Goal: Obtain resource: Download file/media

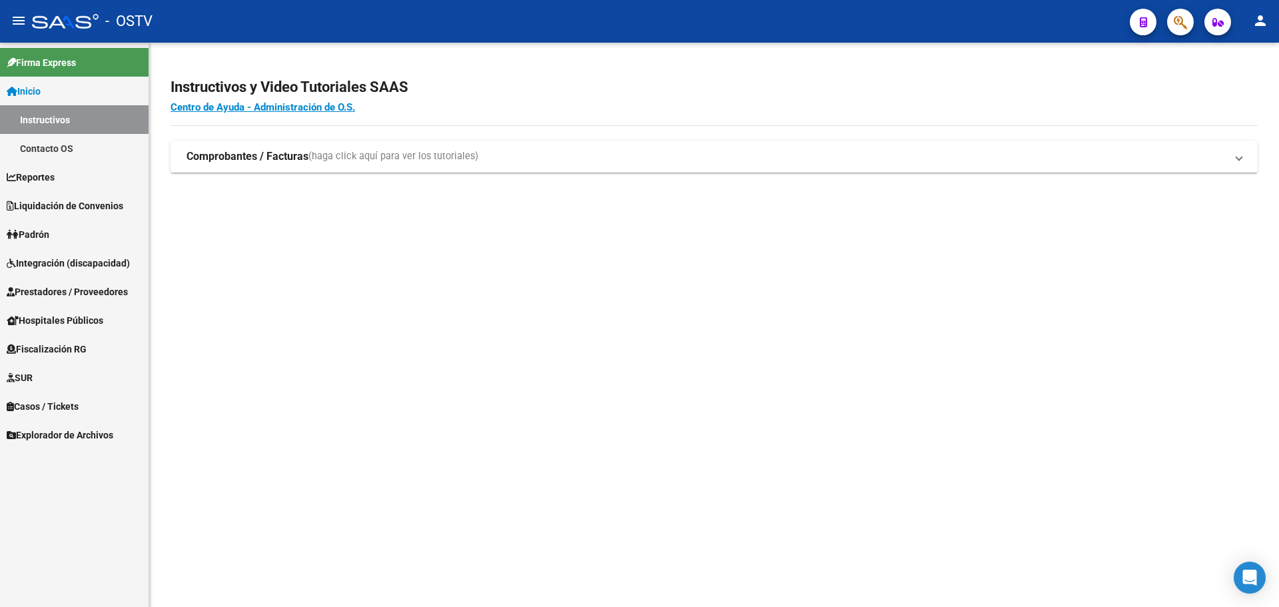
click at [64, 234] on link "Padrón" at bounding box center [74, 234] width 149 height 29
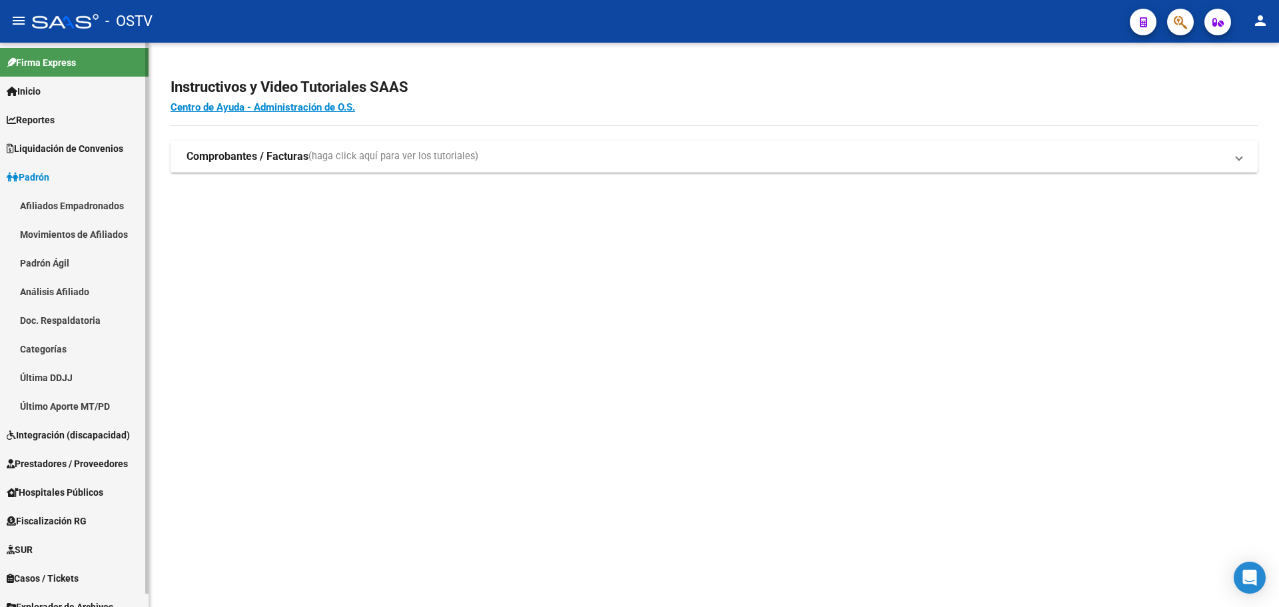
click at [65, 265] on link "Padrón Ágil" at bounding box center [74, 262] width 149 height 29
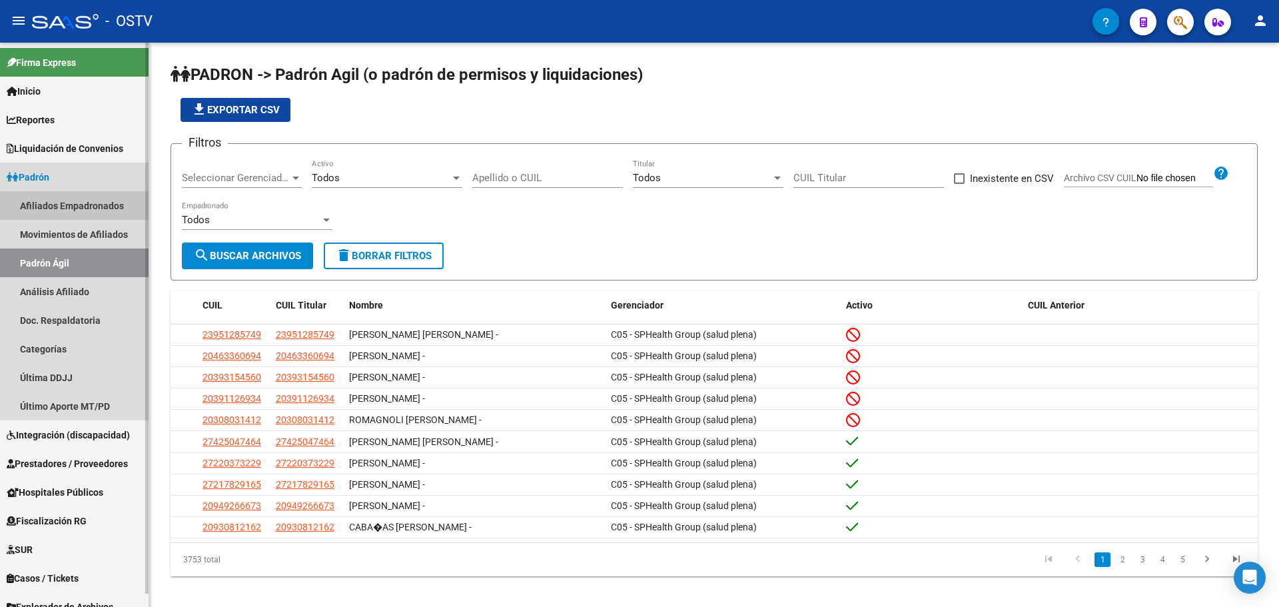
click at [77, 213] on link "Afiliados Empadronados" at bounding box center [74, 205] width 149 height 29
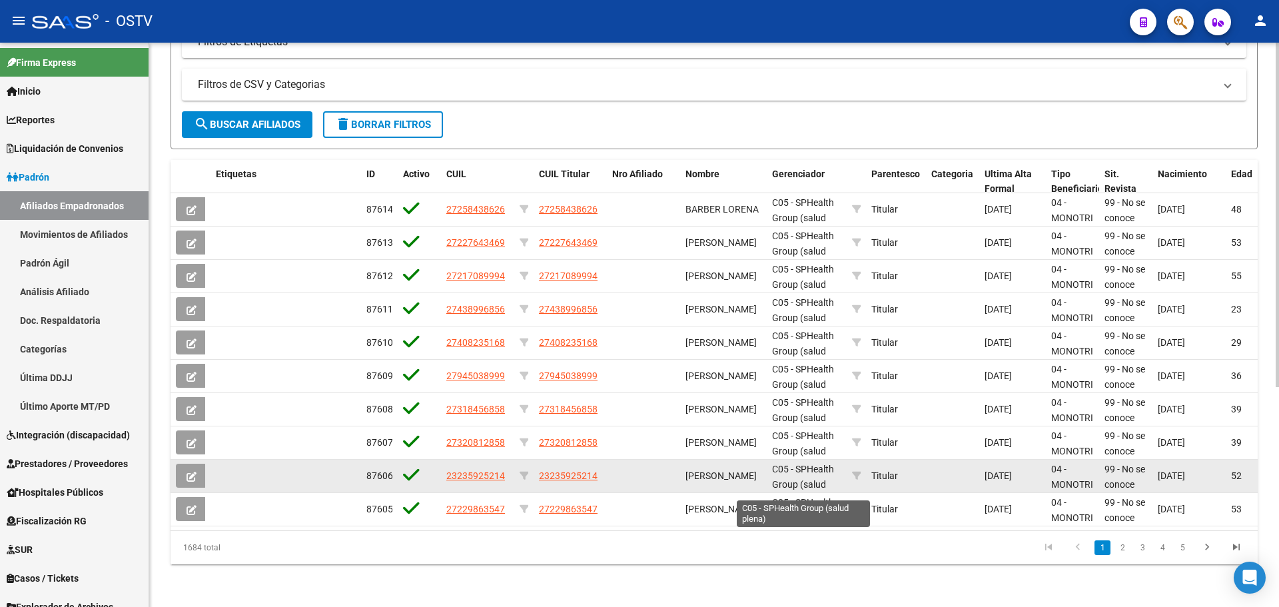
scroll to position [360, 0]
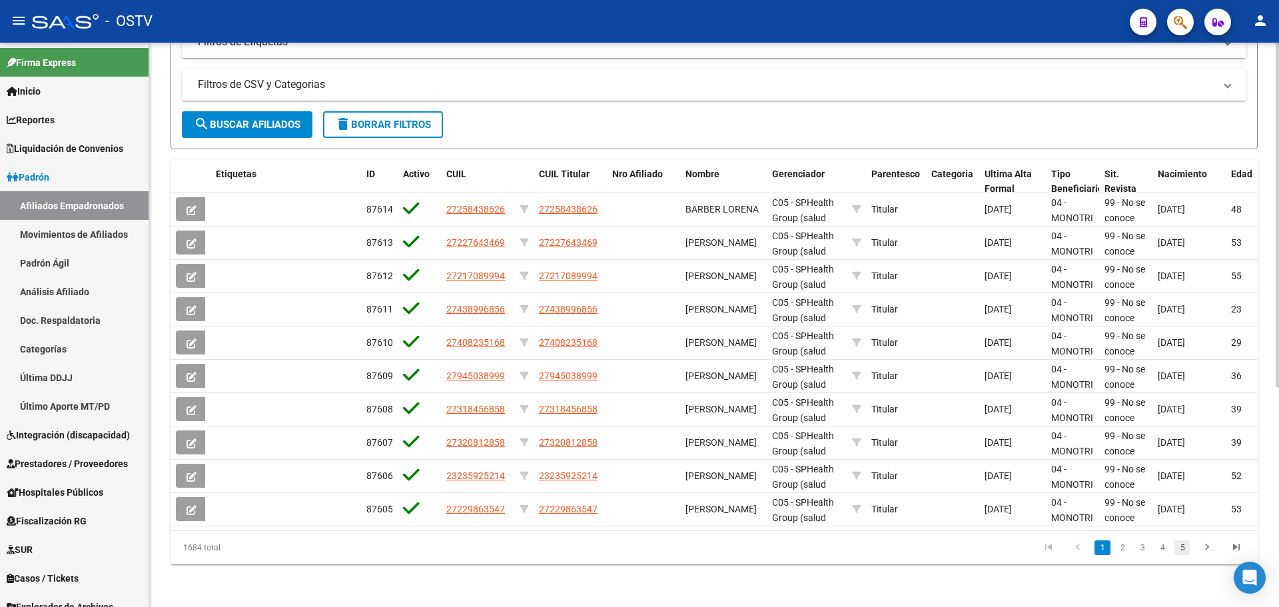
click at [1178, 548] on link "5" at bounding box center [1182, 547] width 16 height 15
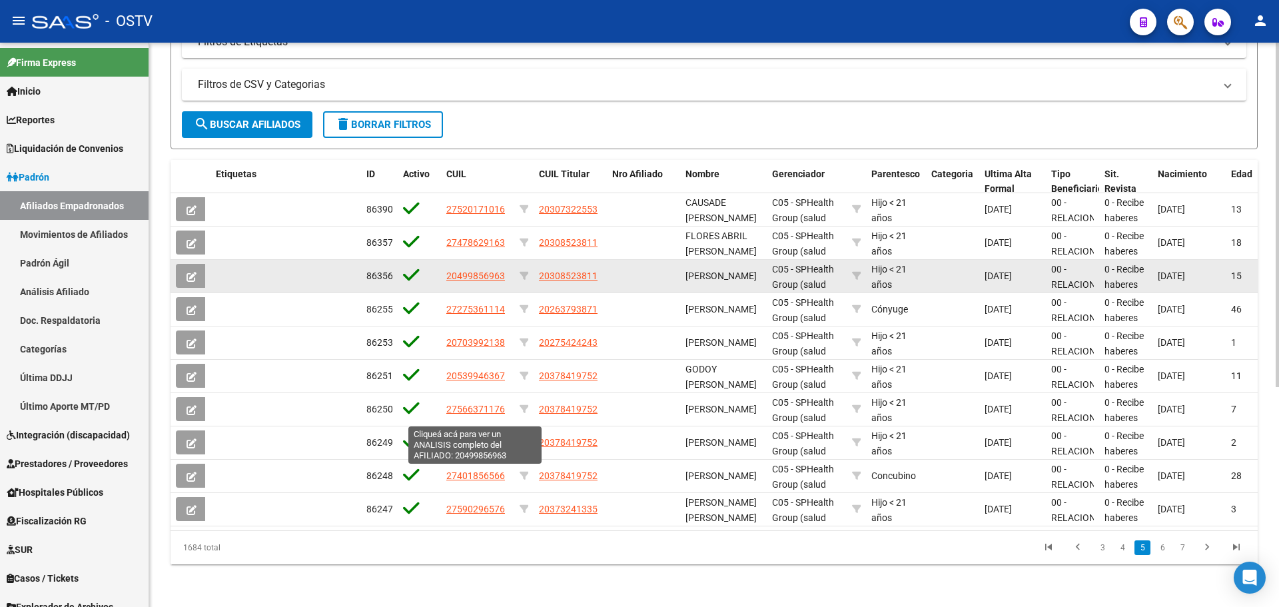
scroll to position [0, 0]
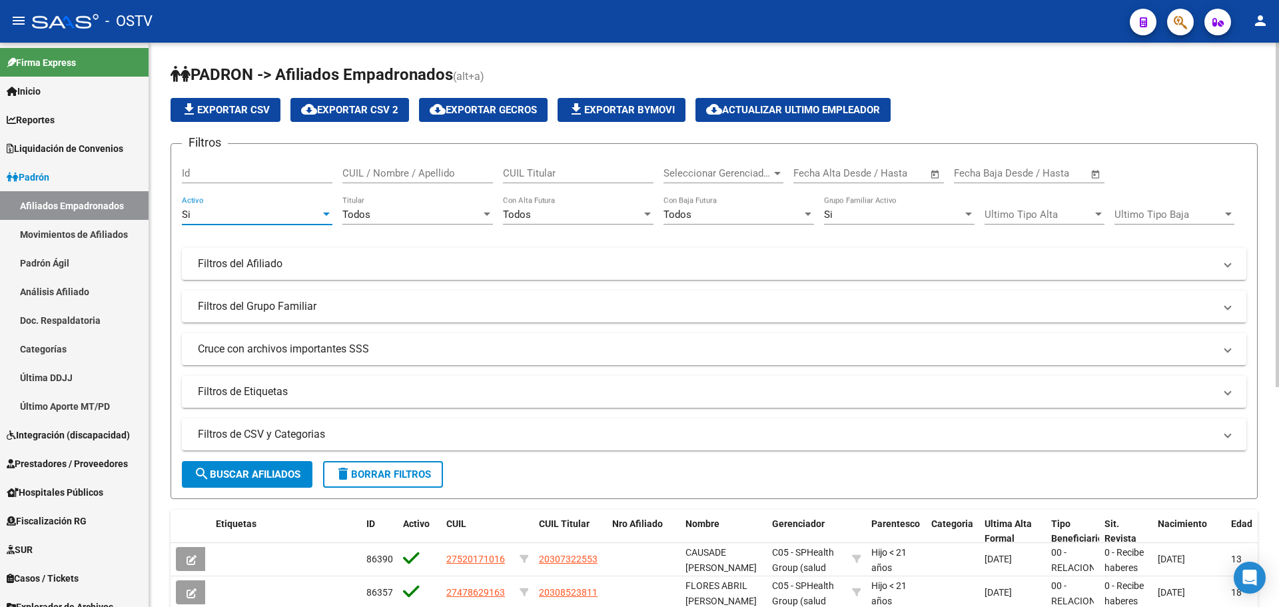
click at [301, 213] on div "Si" at bounding box center [251, 214] width 139 height 12
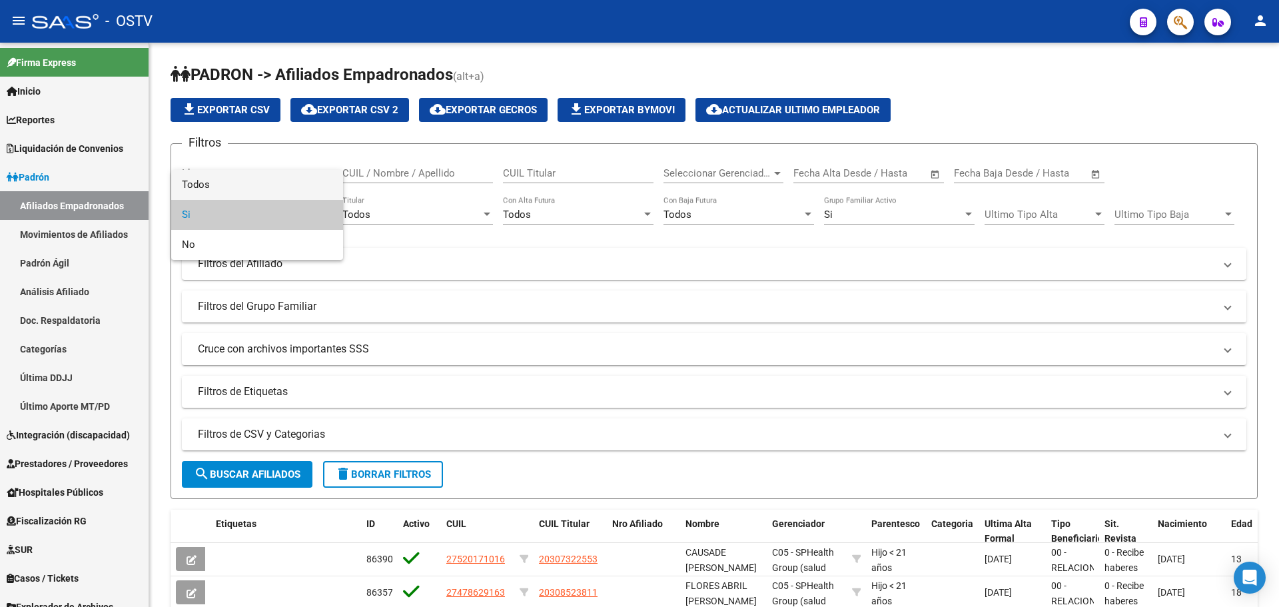
click at [288, 180] on span "Todos" at bounding box center [257, 185] width 151 height 30
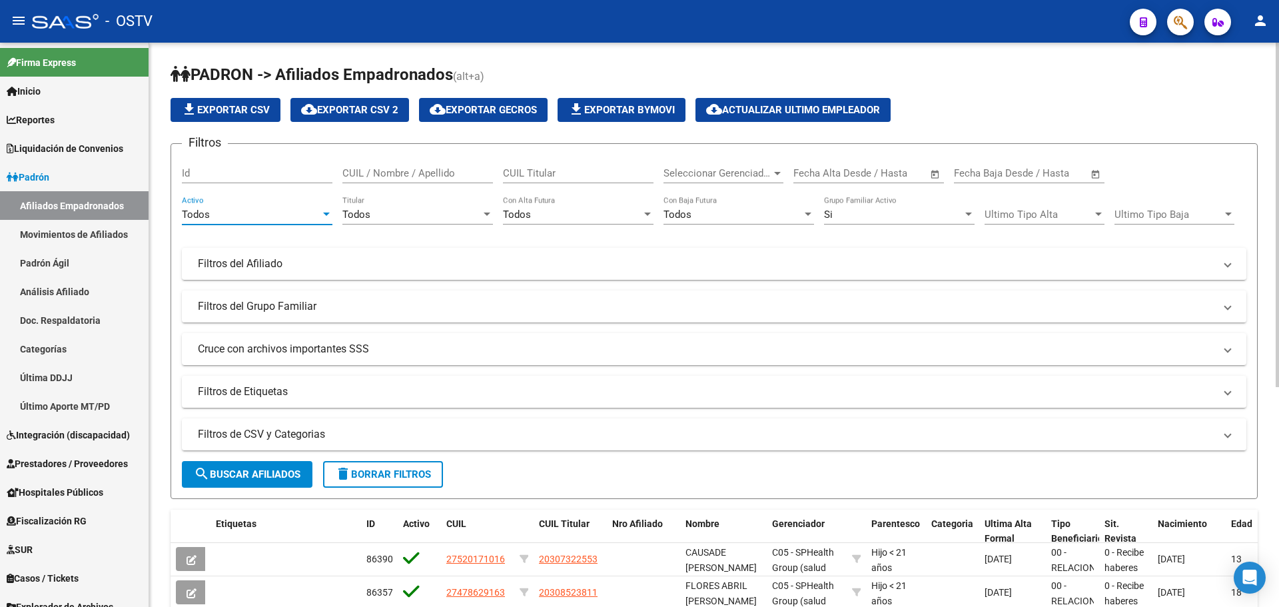
click at [238, 472] on span "search Buscar Afiliados" at bounding box center [247, 474] width 107 height 12
click at [868, 218] on div "Si" at bounding box center [893, 214] width 139 height 12
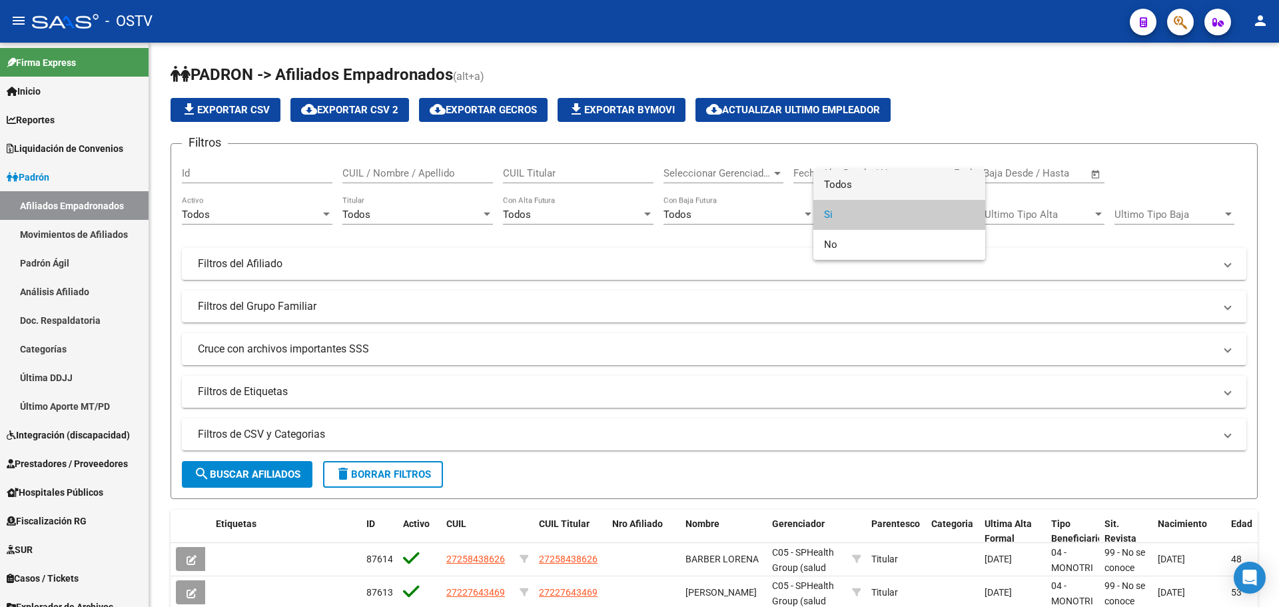
click at [882, 181] on span "Todos" at bounding box center [899, 185] width 151 height 30
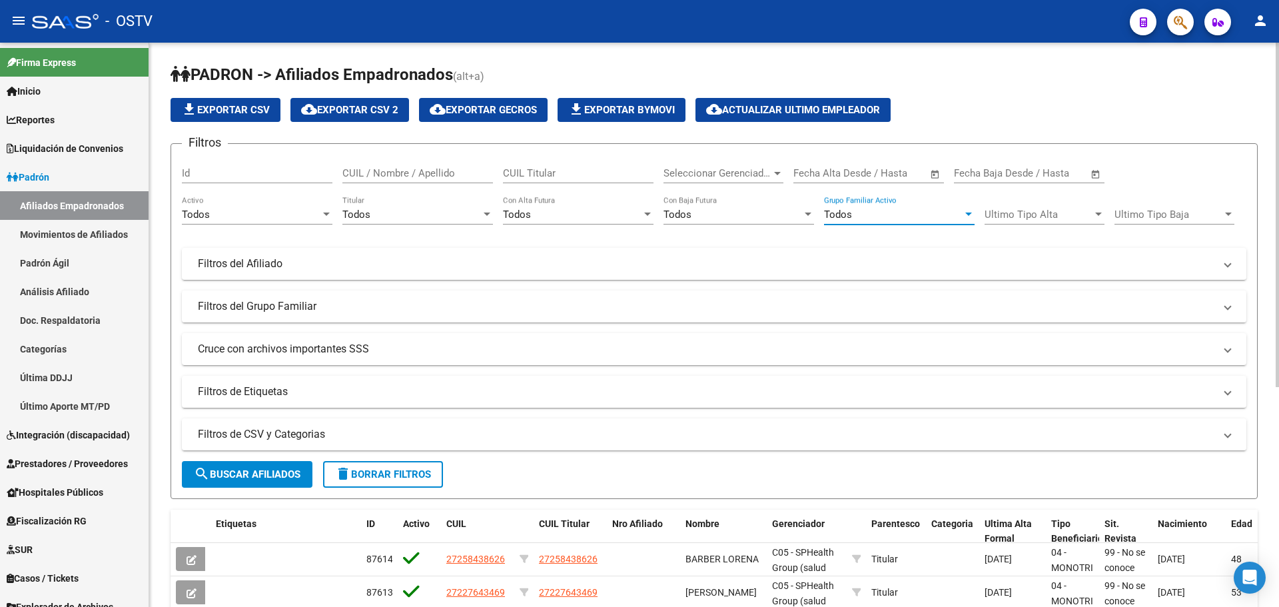
scroll to position [360, 0]
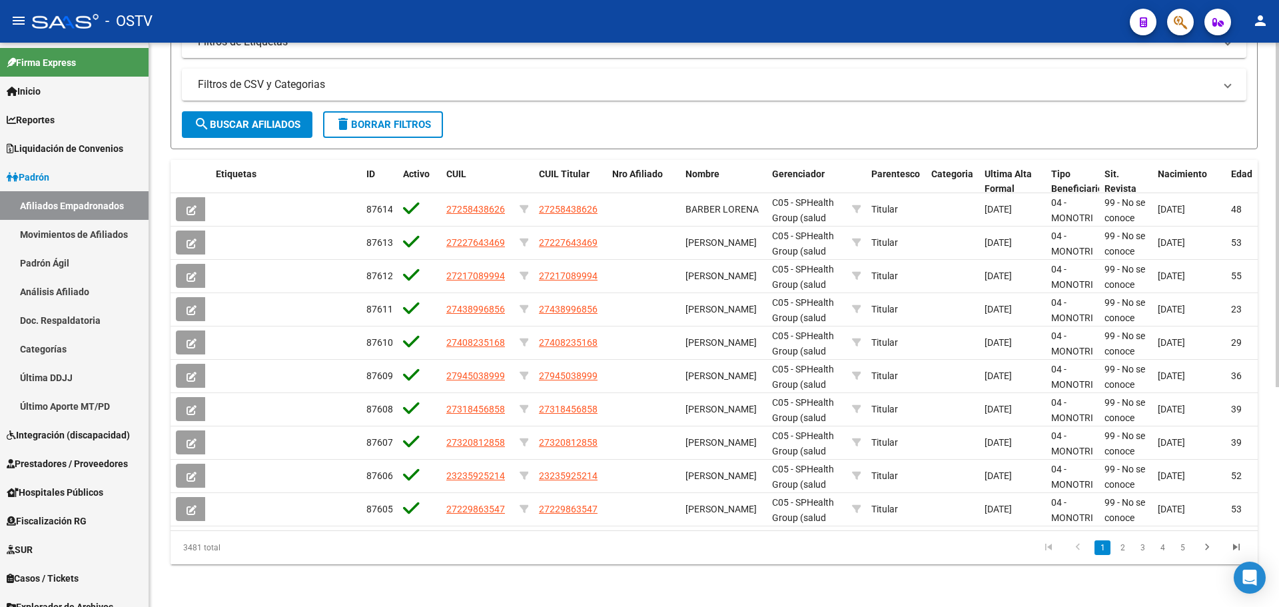
click at [232, 119] on span "search Buscar Afiliados" at bounding box center [247, 125] width 107 height 12
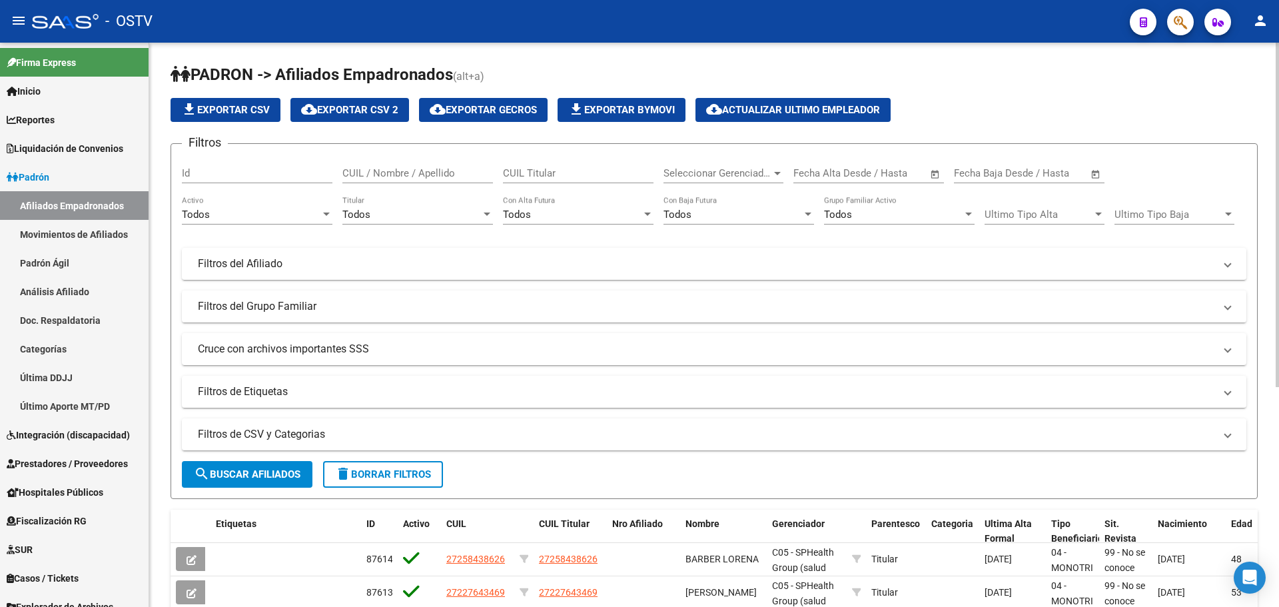
click at [330, 111] on span "cloud_download Exportar CSV 2" at bounding box center [349, 110] width 97 height 12
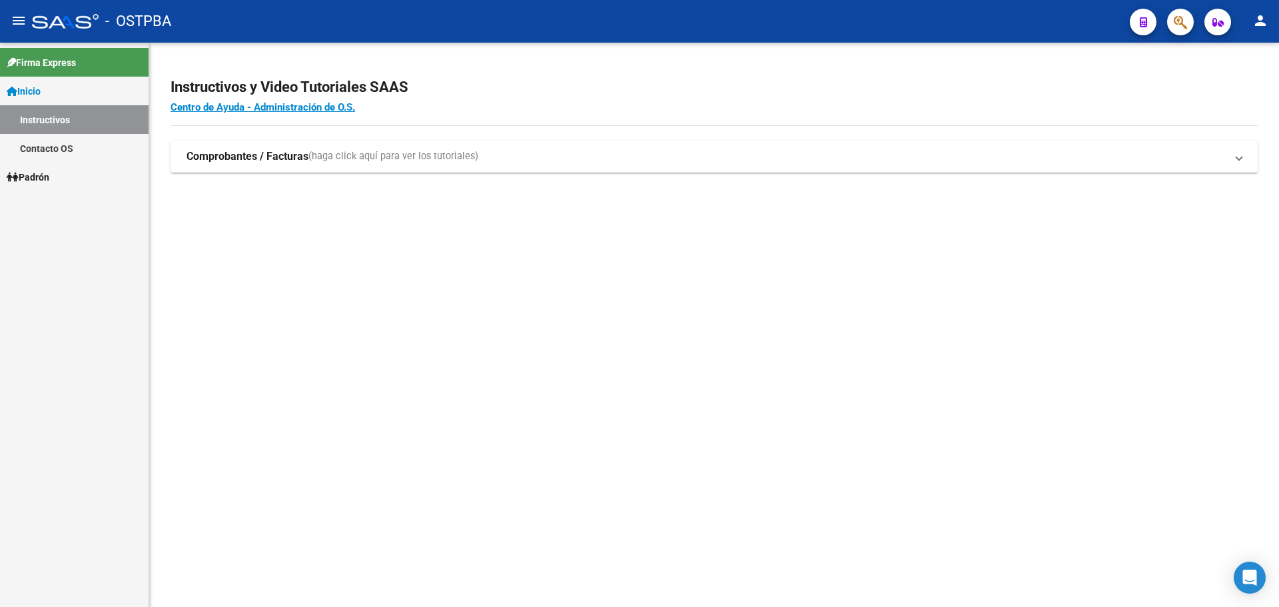
click at [77, 171] on link "Padrón" at bounding box center [74, 177] width 149 height 29
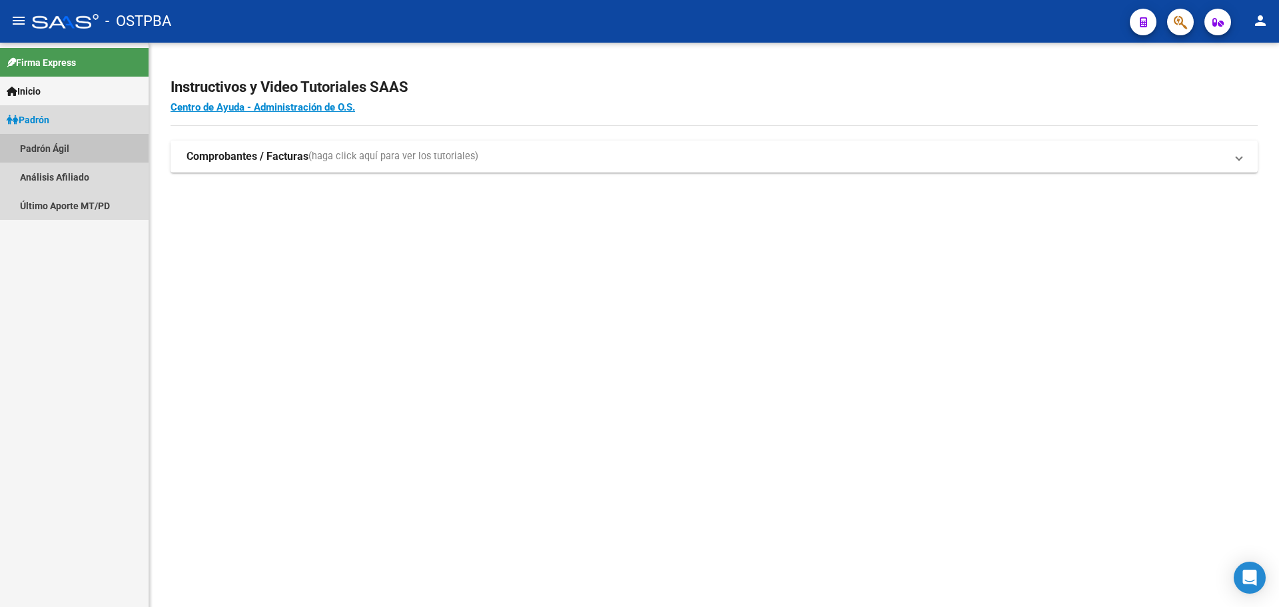
click at [62, 151] on link "Padrón Ágil" at bounding box center [74, 148] width 149 height 29
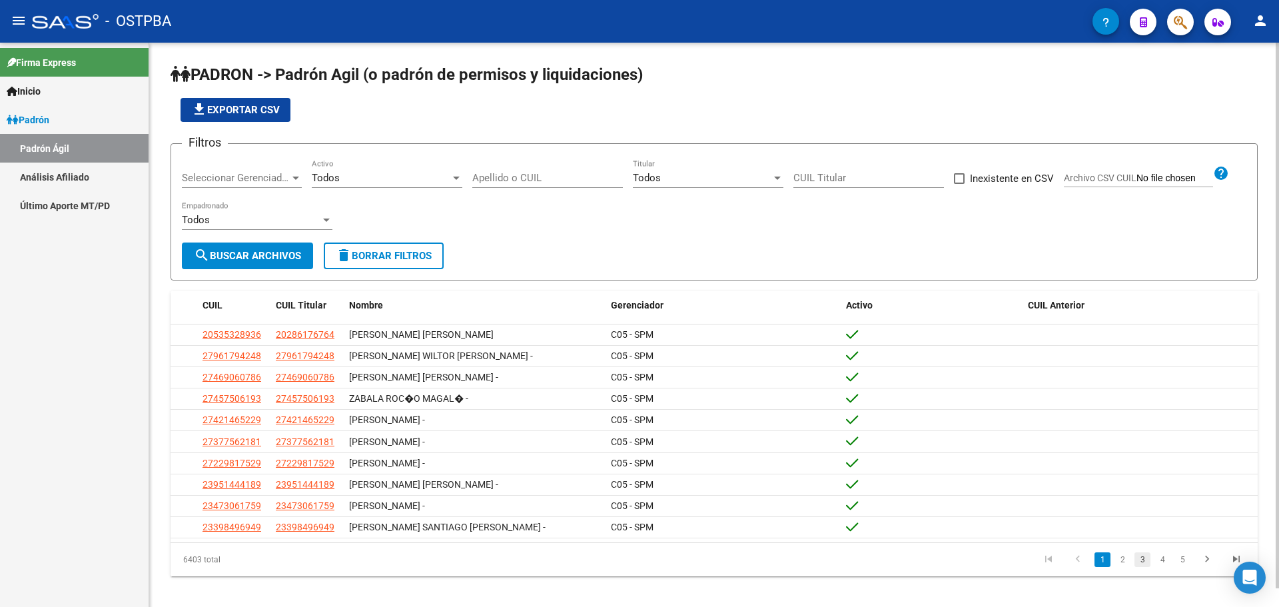
click at [1136, 559] on link "3" at bounding box center [1142, 559] width 16 height 15
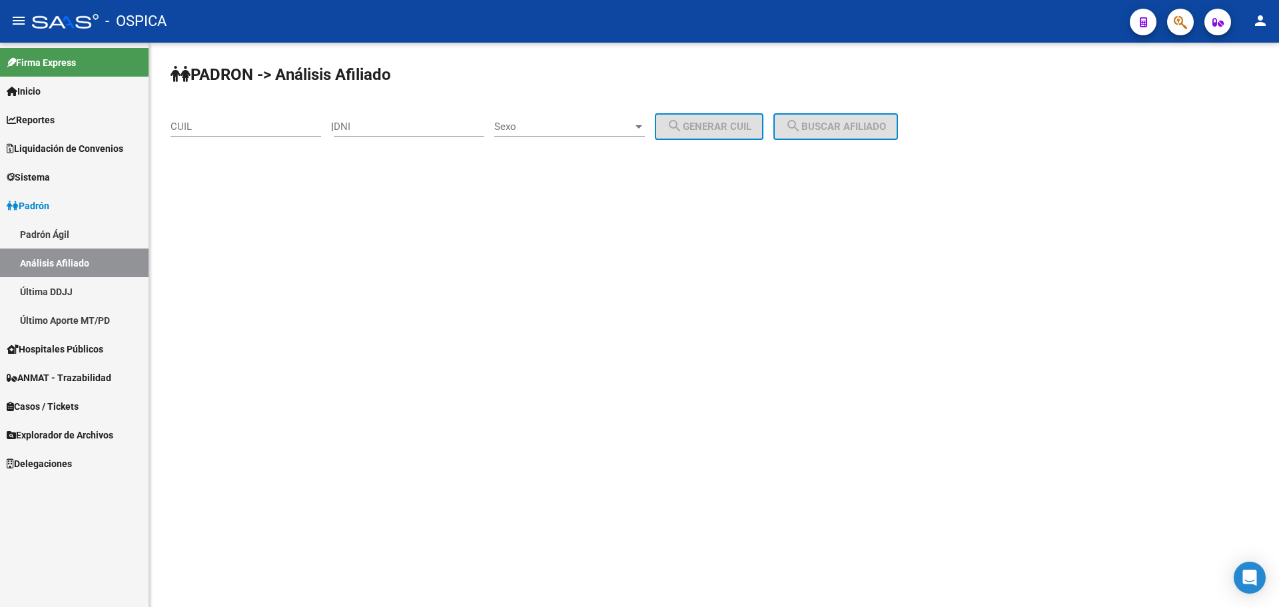
click at [65, 237] on link "Padrón Ágil" at bounding box center [74, 234] width 149 height 29
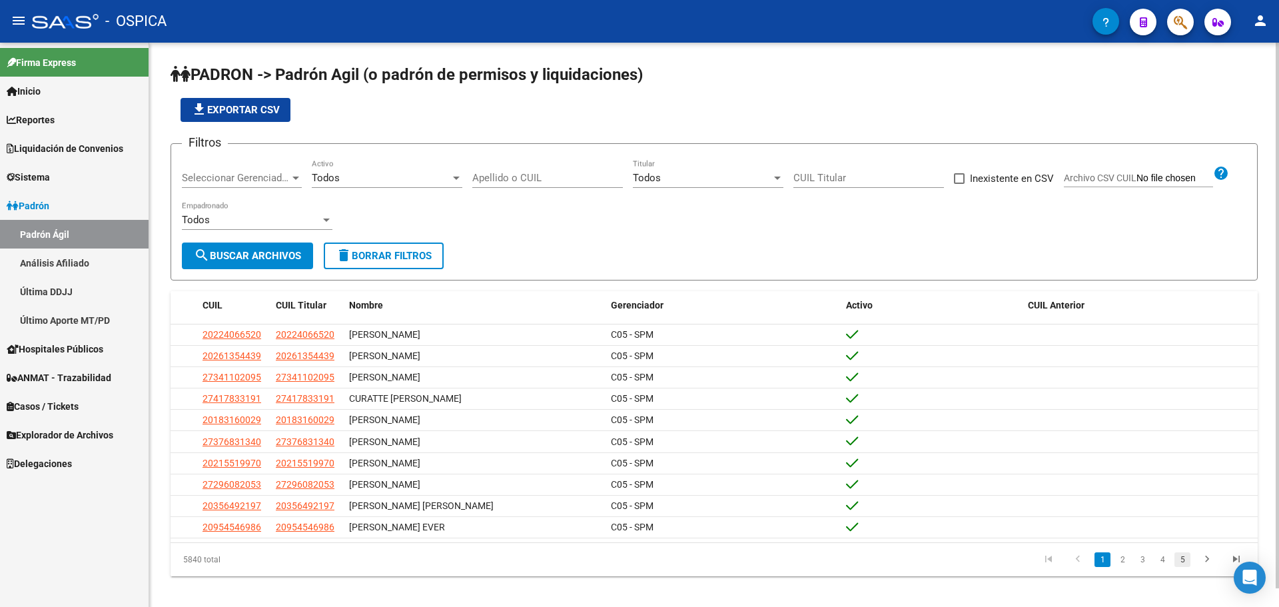
click at [1185, 565] on link "5" at bounding box center [1182, 559] width 16 height 15
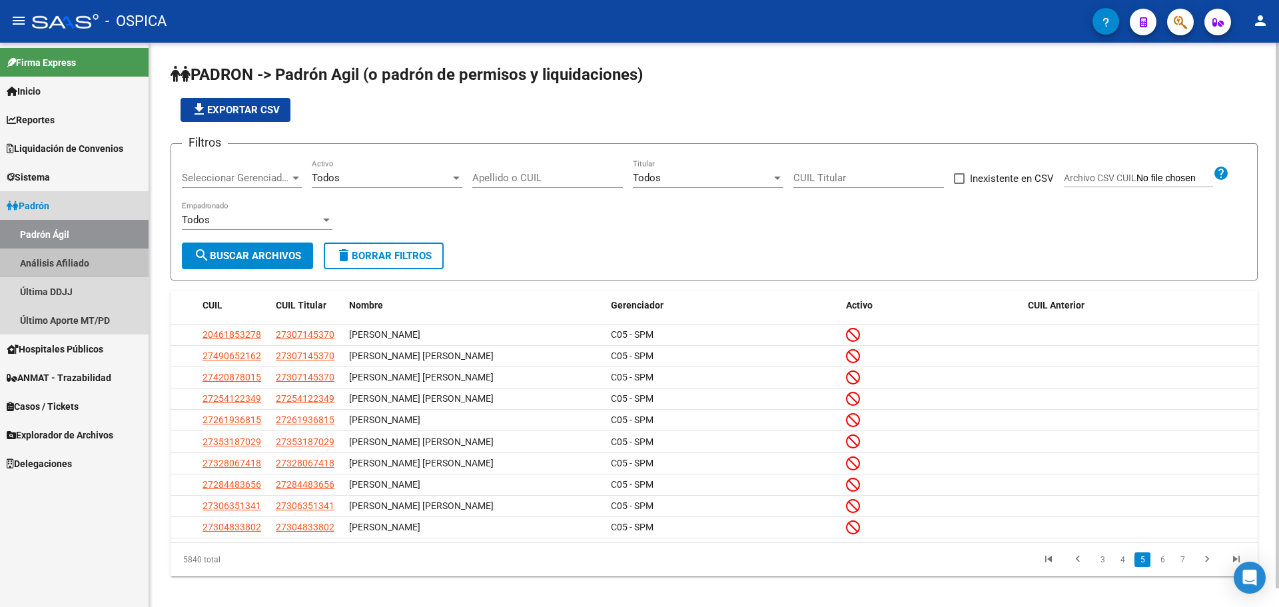
click at [91, 266] on link "Análisis Afiliado" at bounding box center [74, 262] width 149 height 29
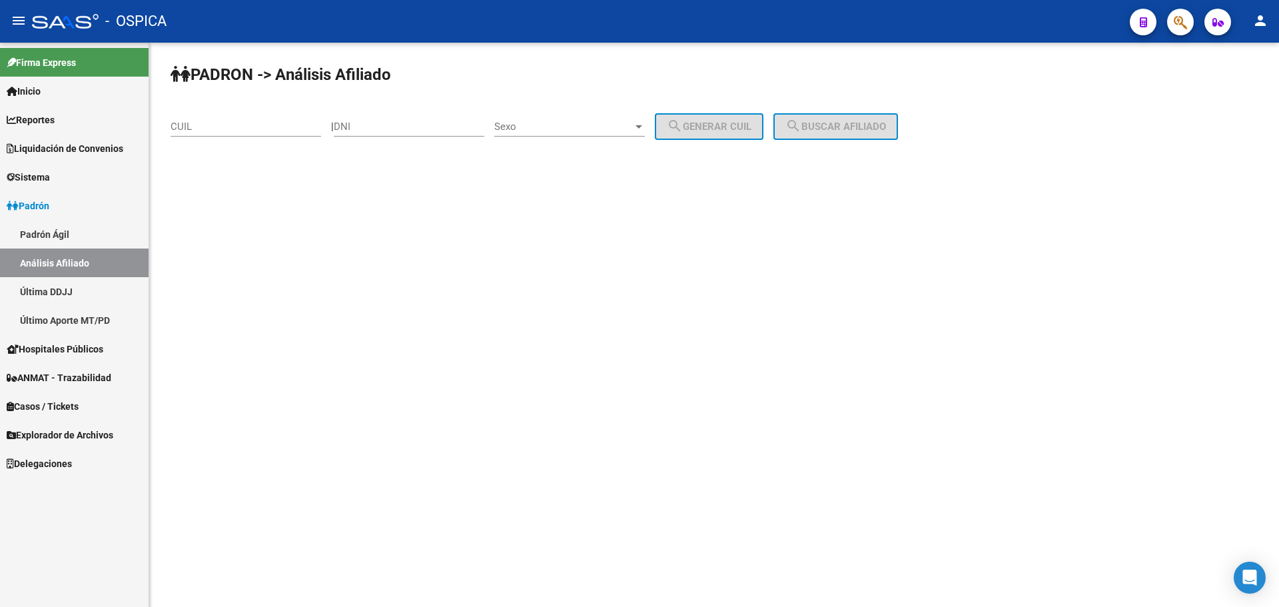
click at [99, 297] on link "Última DDJJ" at bounding box center [74, 291] width 149 height 29
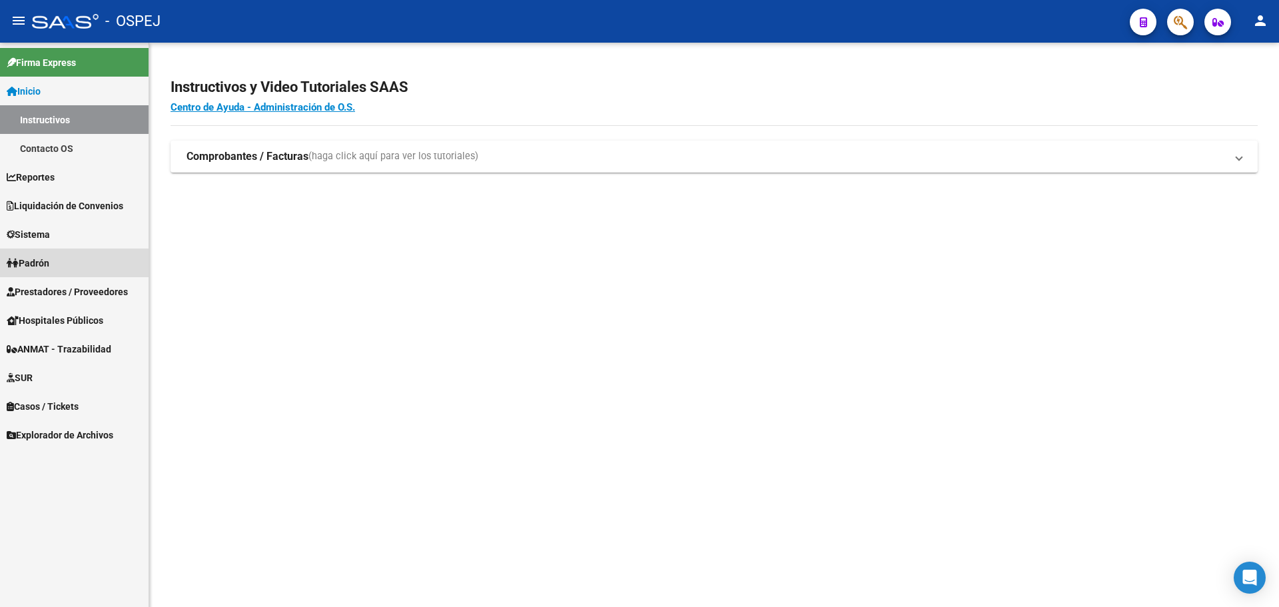
click at [56, 263] on link "Padrón" at bounding box center [74, 262] width 149 height 29
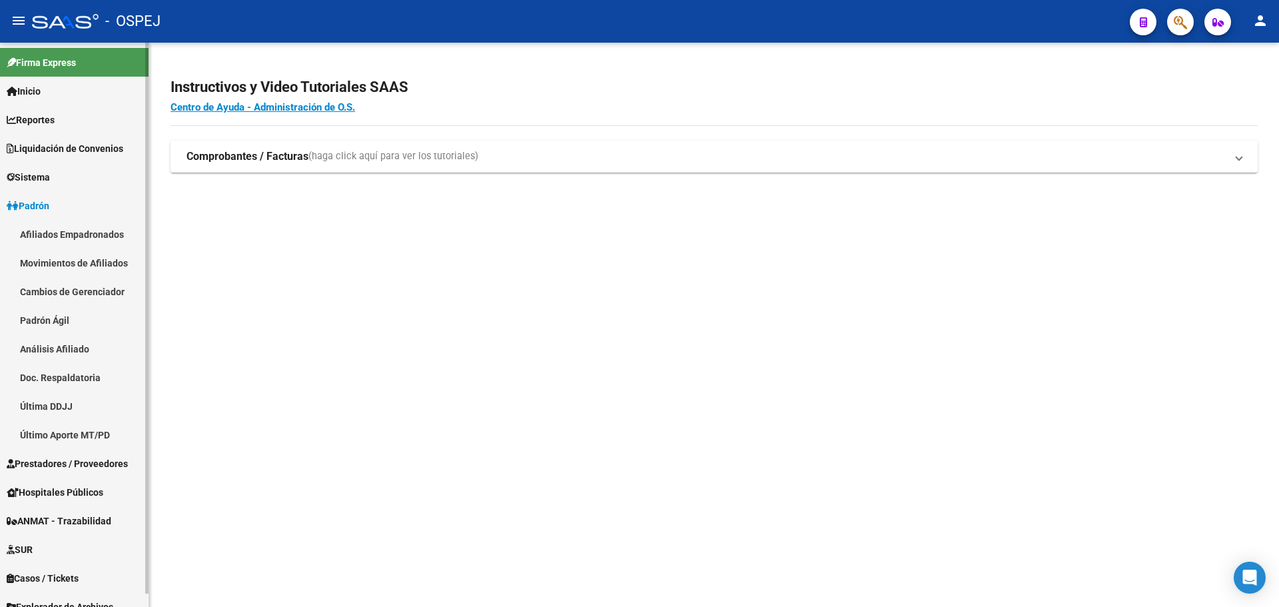
click at [94, 225] on link "Afiliados Empadronados" at bounding box center [74, 234] width 149 height 29
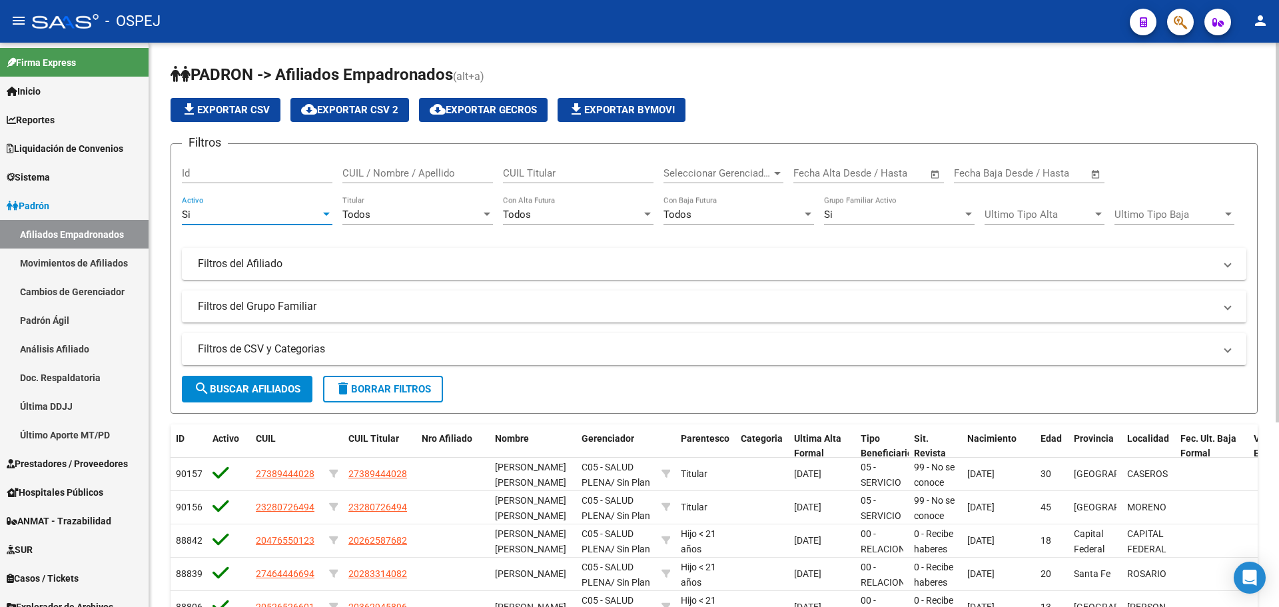
click at [277, 216] on div "Si" at bounding box center [251, 214] width 139 height 12
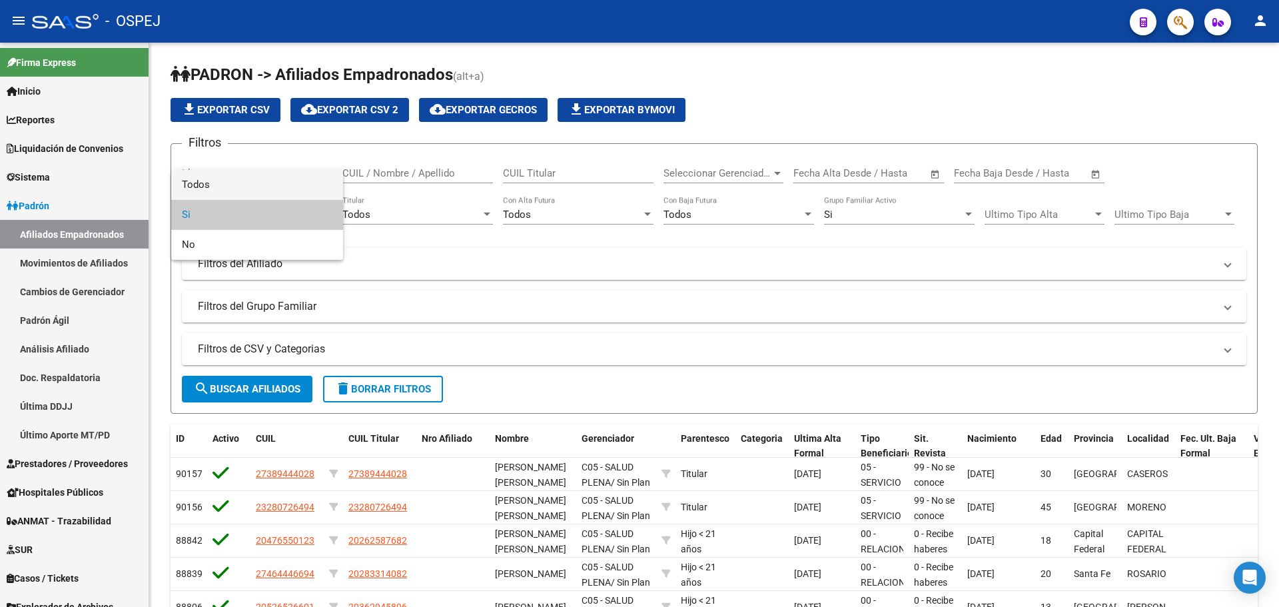
click at [291, 190] on span "Todos" at bounding box center [257, 185] width 151 height 30
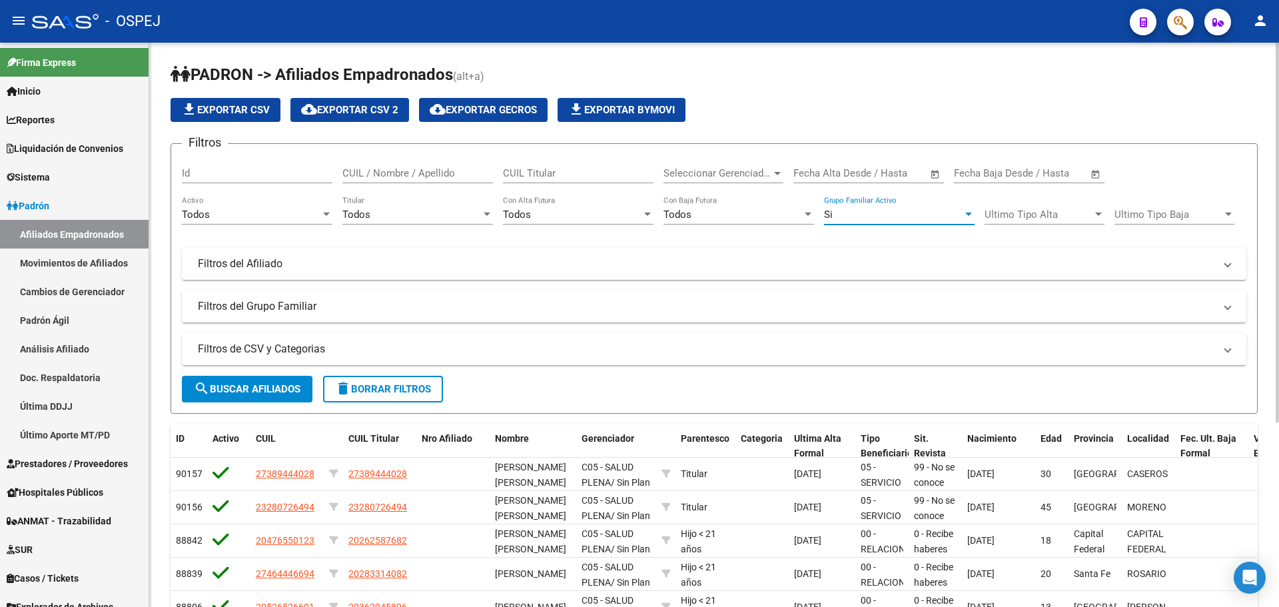
click at [880, 218] on div "Si" at bounding box center [893, 214] width 139 height 12
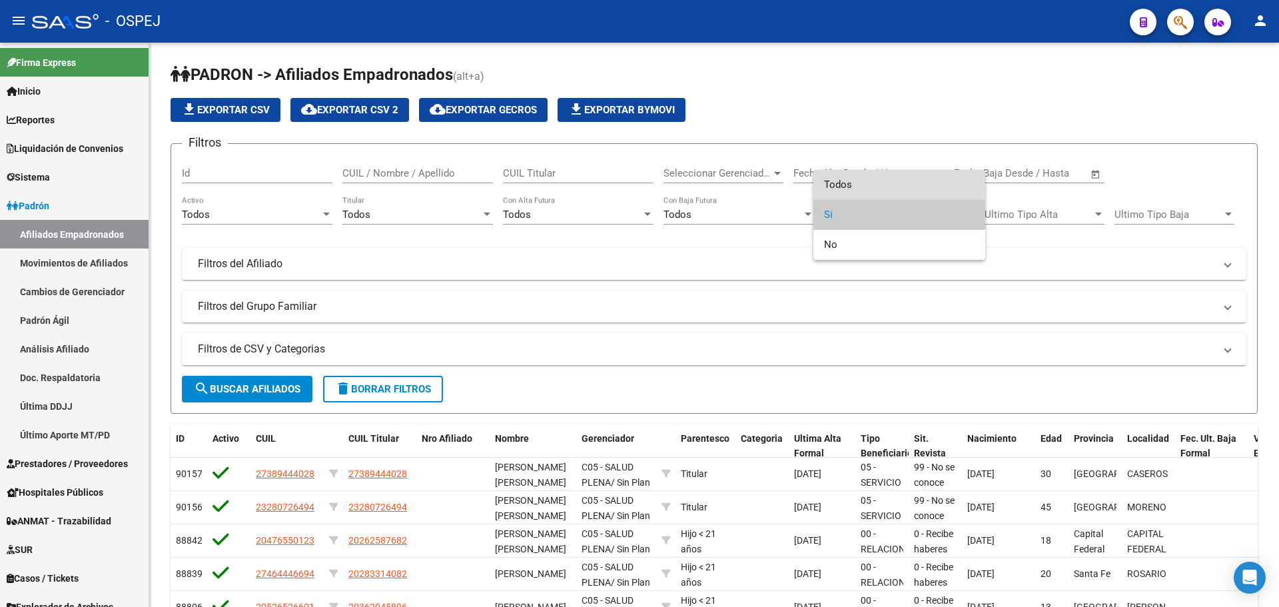
click at [874, 172] on span "Todos" at bounding box center [899, 185] width 151 height 30
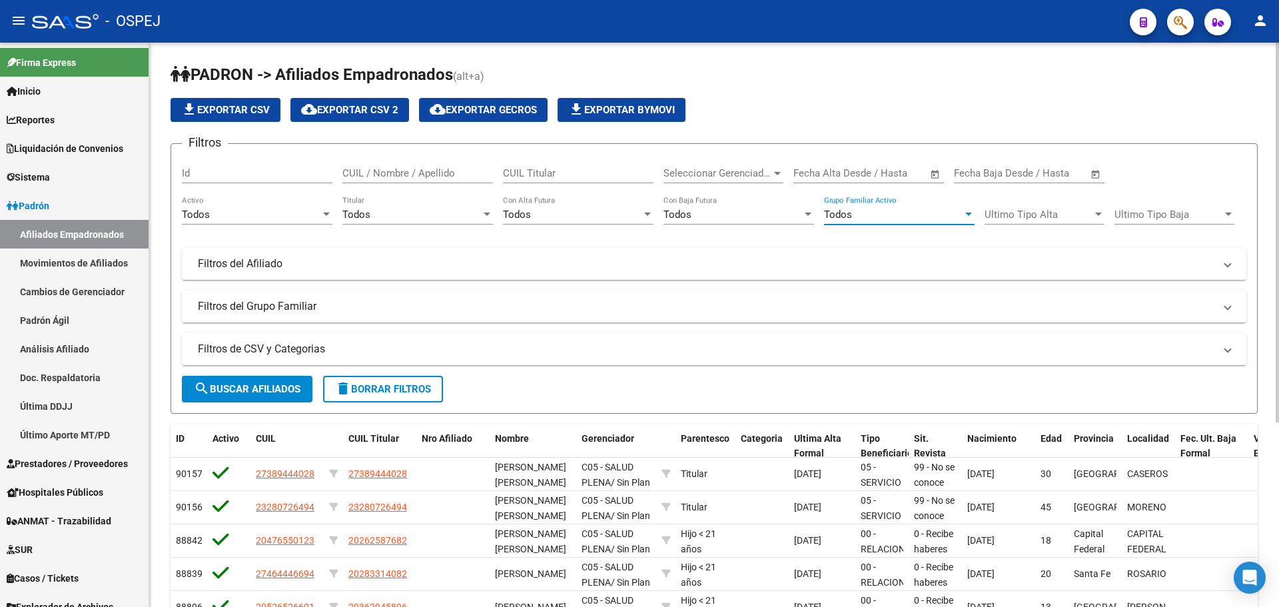
click at [217, 377] on button "search Buscar Afiliados" at bounding box center [247, 389] width 131 height 27
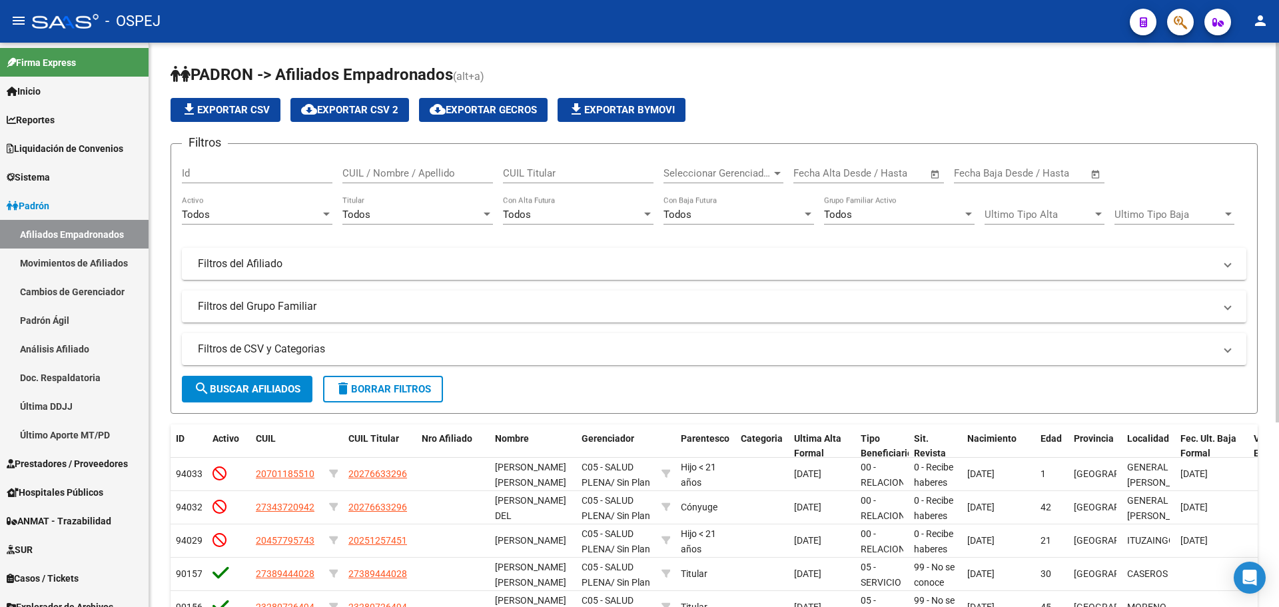
click at [318, 111] on span "cloud_download Exportar CSV 2" at bounding box center [349, 110] width 97 height 12
